Goal: Task Accomplishment & Management: Manage account settings

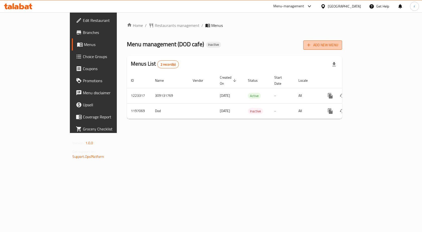
click at [342, 49] on button "Add New Menu" at bounding box center [322, 44] width 39 height 9
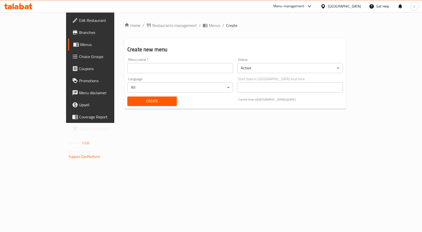
click at [158, 70] on input "text" at bounding box center [180, 68] width 106 height 10
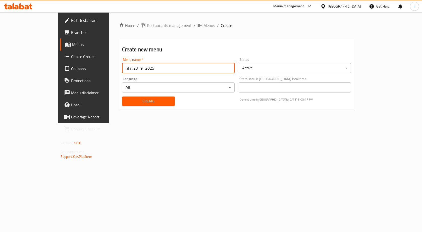
click at [122, 67] on input "ritaj 23_9_2025" at bounding box center [178, 68] width 112 height 10
type input "ritaj 29_9_2025"
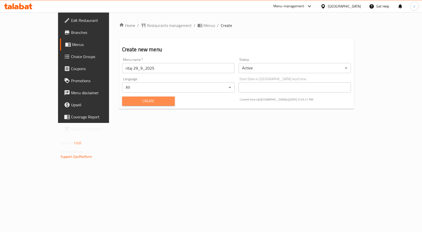
click at [150, 104] on span "Create" at bounding box center [148, 101] width 45 height 6
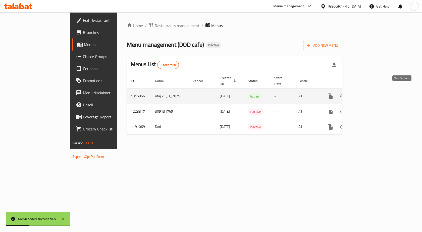
click at [369, 93] on icon "enhanced table" at bounding box center [366, 96] width 6 height 6
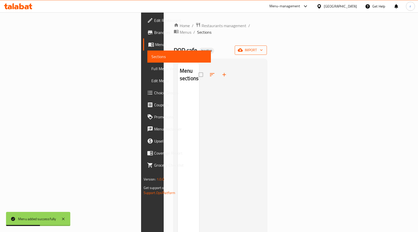
click at [263, 47] on span "import" at bounding box center [251, 50] width 24 height 6
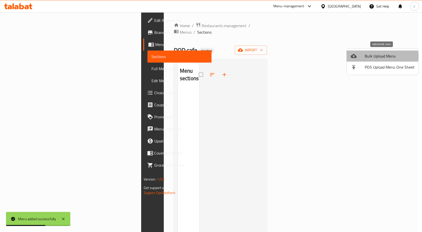
click at [371, 57] on span "Bulk Upload Menu" at bounding box center [389, 56] width 50 height 6
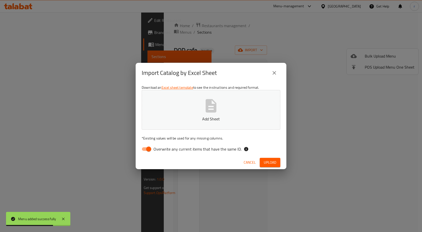
click at [186, 151] on span "Overwrite any current items that have the same ID." at bounding box center [197, 149] width 88 height 6
click at [163, 151] on input "Overwrite any current items that have the same ID." at bounding box center [148, 149] width 29 height 10
checkbox input "false"
click at [207, 117] on p "Add Sheet" at bounding box center [210, 119] width 123 height 6
click at [267, 163] on span "Upload" at bounding box center [269, 162] width 13 height 6
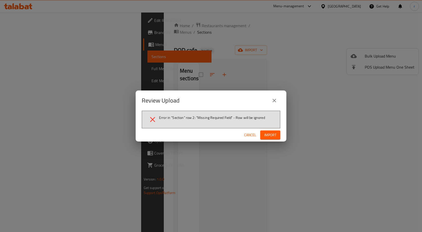
drag, startPoint x: 247, startPoint y: 140, endPoint x: 247, endPoint y: 137, distance: 2.8
click at [247, 140] on div "Cancel Import" at bounding box center [210, 134] width 151 height 13
click at [247, 137] on span "Cancel" at bounding box center [250, 135] width 12 height 6
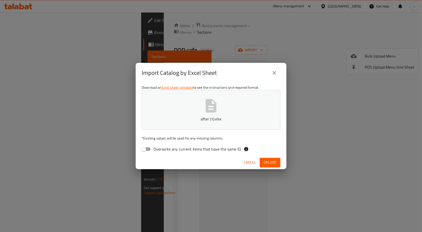
click at [243, 163] on span "Cancel" at bounding box center [249, 162] width 12 height 6
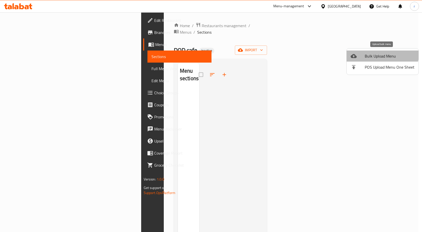
click at [379, 52] on li "Bulk Upload Menu" at bounding box center [382, 55] width 72 height 11
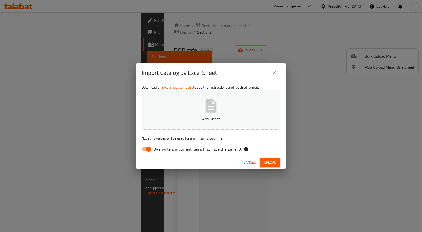
click at [202, 149] on span "Overwrite any current items that have the same ID." at bounding box center [197, 149] width 88 height 6
click at [163, 149] on input "Overwrite any current items that have the same ID." at bounding box center [148, 149] width 29 height 10
checkbox input "false"
click at [276, 165] on button "Upload" at bounding box center [269, 162] width 21 height 9
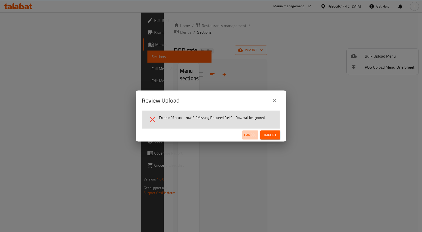
click at [248, 132] on span "Cancel" at bounding box center [250, 135] width 12 height 6
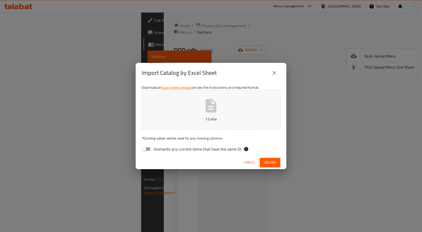
click at [243, 161] on span "Cancel" at bounding box center [249, 162] width 12 height 6
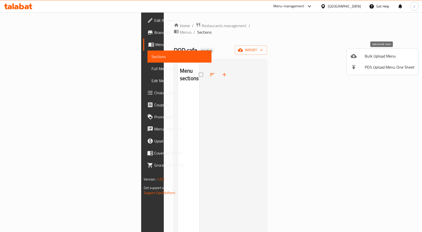
click at [386, 55] on span "Bulk Upload Menu" at bounding box center [389, 56] width 50 height 6
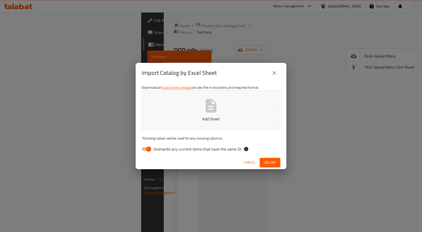
click at [202, 147] on span "Overwrite any current items that have the same ID." at bounding box center [197, 149] width 88 height 6
click at [163, 147] on input "Overwrite any current items that have the same ID." at bounding box center [148, 149] width 29 height 10
checkbox input "false"
click at [270, 156] on div "Cancel Upload" at bounding box center [210, 162] width 151 height 13
click at [270, 160] on span "Upload" at bounding box center [269, 162] width 13 height 6
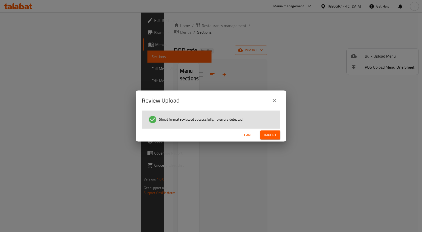
click at [273, 133] on span "Import" at bounding box center [270, 135] width 12 height 6
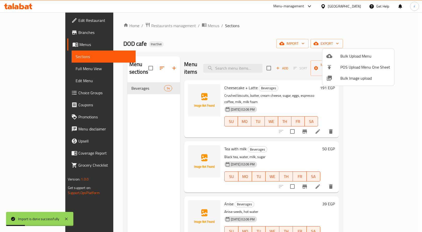
click at [281, 128] on div at bounding box center [211, 116] width 422 height 232
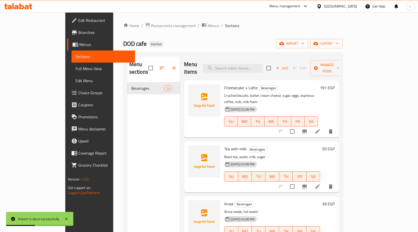
click at [72, 72] on link "Full Menu View" at bounding box center [103, 68] width 63 height 12
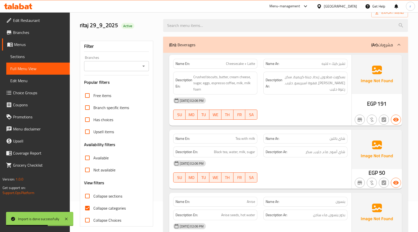
scroll to position [75, 0]
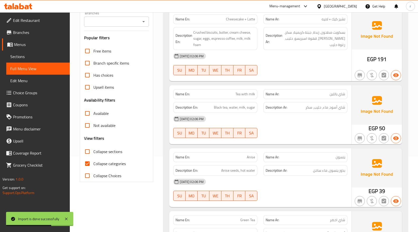
click at [118, 160] on span "Collapse categories" at bounding box center [109, 163] width 32 height 6
click at [93, 160] on input "Collapse categories" at bounding box center [87, 163] width 12 height 12
checkbox input "false"
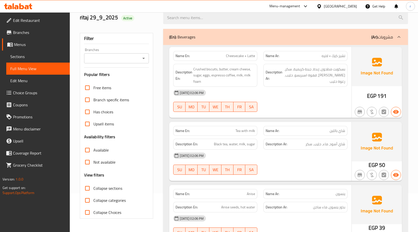
scroll to position [0, 0]
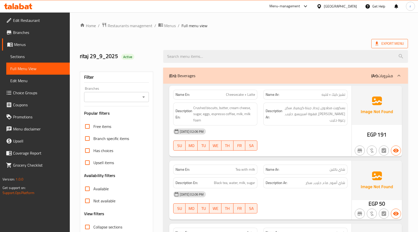
click at [395, 43] on span "Export Menu" at bounding box center [389, 43] width 29 height 6
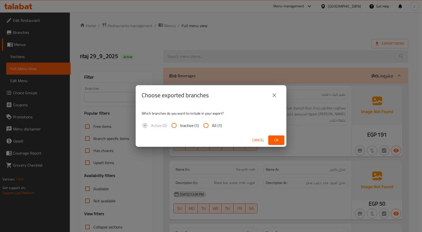
drag, startPoint x: 220, startPoint y: 126, endPoint x: 226, endPoint y: 127, distance: 6.6
click at [219, 126] on span "All (1)" at bounding box center [217, 125] width 10 height 6
click at [212, 126] on input "All (1)" at bounding box center [206, 125] width 12 height 12
radio input "true"
click at [264, 139] on button "Cancel" at bounding box center [258, 139] width 16 height 9
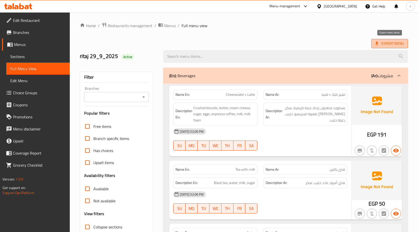
click at [384, 43] on span "Export Menu" at bounding box center [389, 43] width 29 height 6
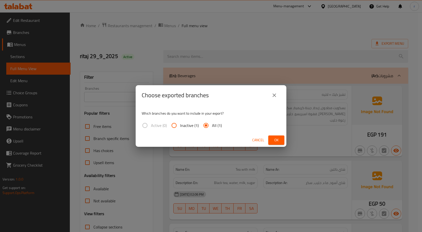
click at [280, 144] on button "Ok" at bounding box center [276, 139] width 16 height 9
